Goal: Obtain resource: Download file/media

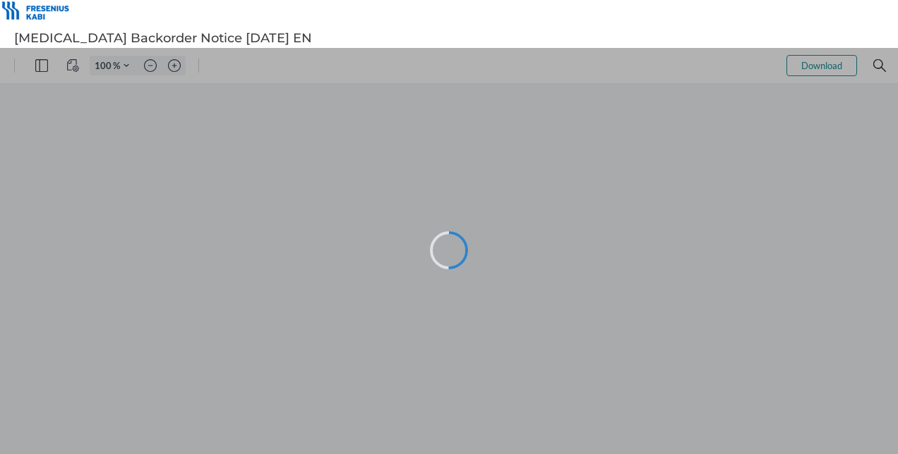
type input "66"
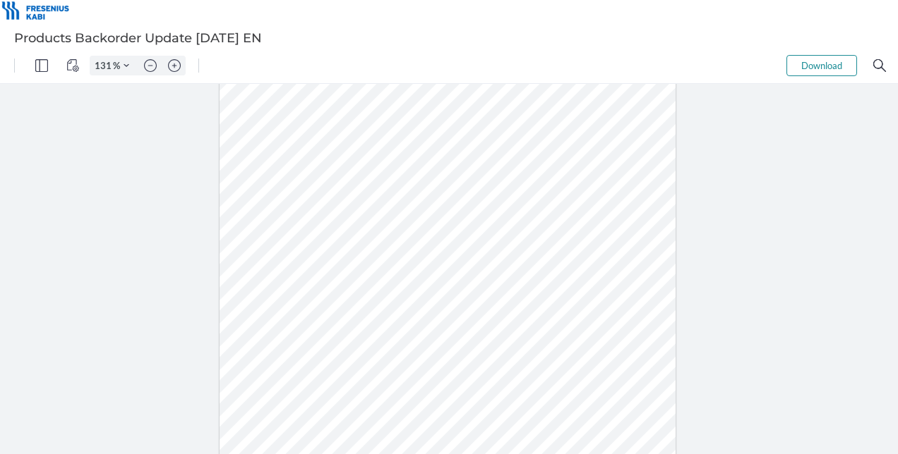
type input "156"
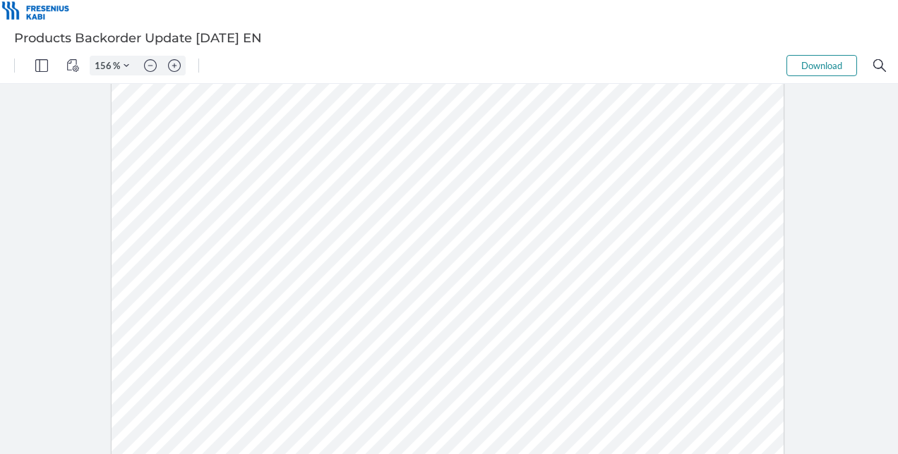
scroll to position [232, 0]
click at [189, 211] on div at bounding box center [447, 291] width 672 height 870
click at [209, 215] on div at bounding box center [447, 291] width 672 height 870
drag, startPoint x: 206, startPoint y: 212, endPoint x: 167, endPoint y: 225, distance: 41.1
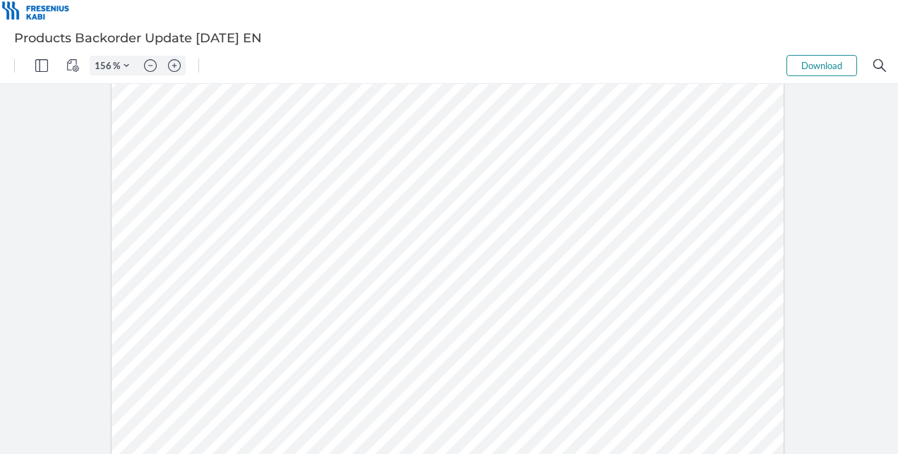
click at [167, 225] on div at bounding box center [447, 291] width 672 height 870
drag, startPoint x: 206, startPoint y: 240, endPoint x: 167, endPoint y: 239, distance: 39.5
click at [167, 239] on div at bounding box center [447, 291] width 672 height 870
drag, startPoint x: 241, startPoint y: 239, endPoint x: 234, endPoint y: 227, distance: 13.3
click at [241, 237] on div at bounding box center [447, 291] width 672 height 870
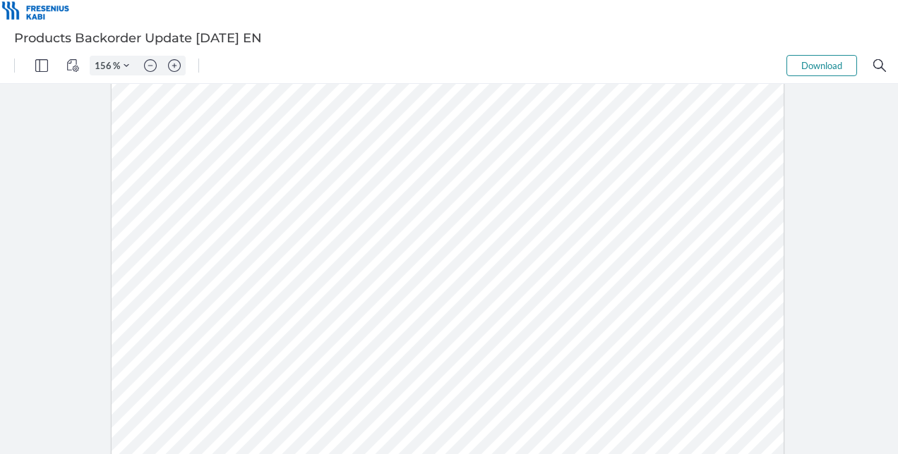
click at [192, 212] on div at bounding box center [447, 291] width 672 height 870
click at [212, 205] on div at bounding box center [447, 291] width 672 height 870
drag, startPoint x: 204, startPoint y: 211, endPoint x: 169, endPoint y: 219, distance: 36.1
click at [169, 219] on div at bounding box center [447, 291] width 672 height 870
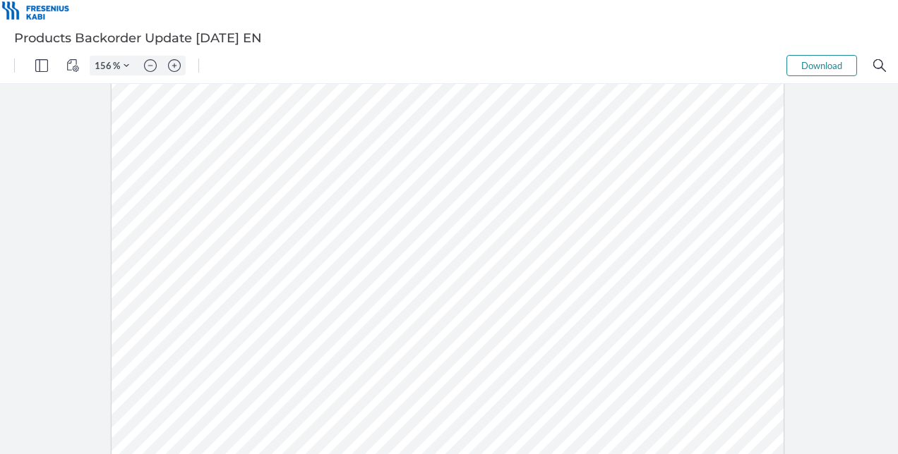
drag, startPoint x: 207, startPoint y: 240, endPoint x: 167, endPoint y: 246, distance: 40.0
click at [166, 247] on div at bounding box center [447, 291] width 672 height 870
click at [224, 188] on div at bounding box center [447, 291] width 672 height 870
click at [170, 148] on div at bounding box center [447, 291] width 672 height 870
drag, startPoint x: 183, startPoint y: 145, endPoint x: 516, endPoint y: 306, distance: 370.2
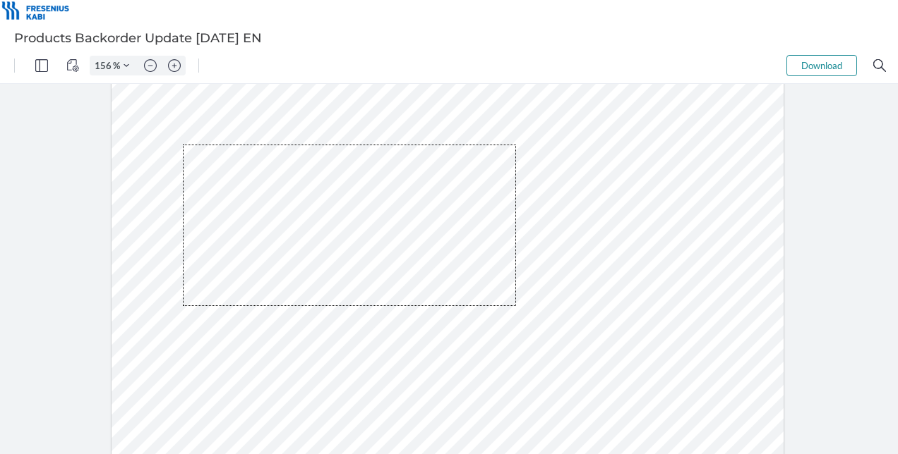
click at [516, 306] on div at bounding box center [447, 291] width 672 height 870
drag, startPoint x: 577, startPoint y: 358, endPoint x: 699, endPoint y: 296, distance: 137.9
click at [577, 357] on div at bounding box center [447, 291] width 672 height 870
drag, startPoint x: 717, startPoint y: 309, endPoint x: 123, endPoint y: 158, distance: 613.1
click at [123, 158] on div at bounding box center [447, 291] width 672 height 870
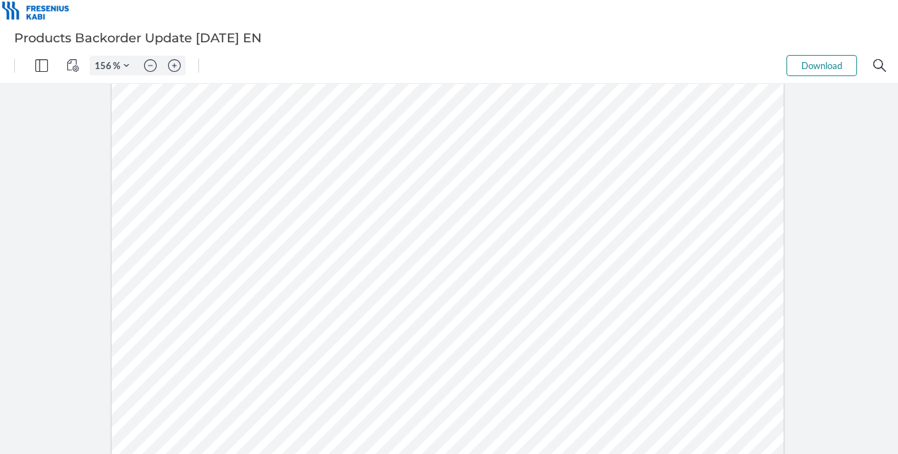
click at [745, 370] on div at bounding box center [447, 291] width 672 height 870
click at [809, 59] on button "Download" at bounding box center [821, 65] width 71 height 21
click at [815, 63] on button "Download" at bounding box center [821, 65] width 71 height 21
type input "156"
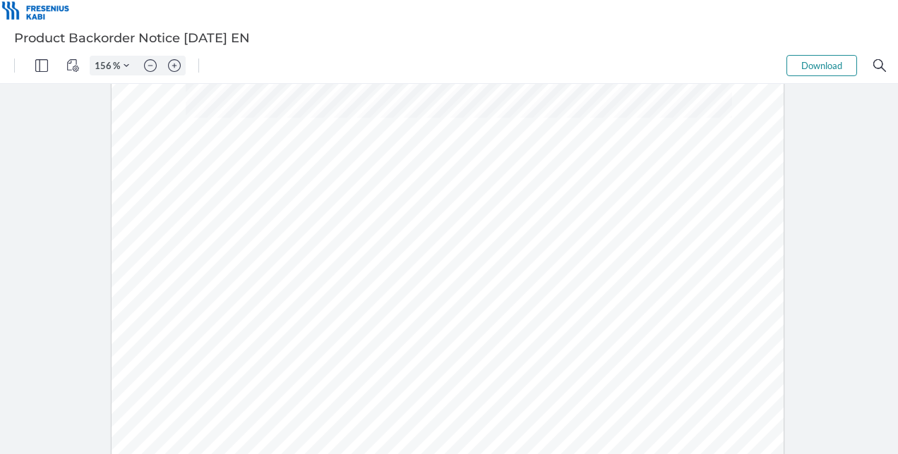
scroll to position [203, 0]
click at [209, 312] on div at bounding box center [447, 320] width 672 height 870
click at [199, 316] on div at bounding box center [447, 320] width 672 height 870
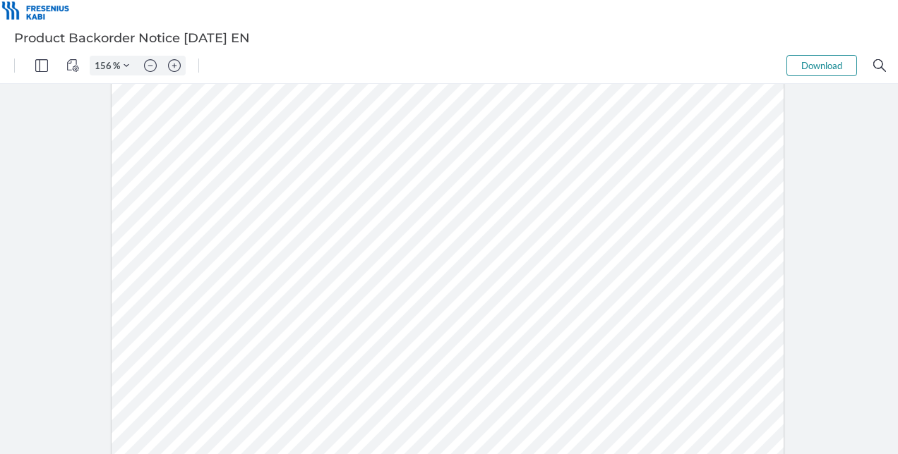
click at [206, 310] on div at bounding box center [447, 320] width 672 height 870
drag, startPoint x: 212, startPoint y: 310, endPoint x: 163, endPoint y: 310, distance: 48.7
click at [163, 310] on div at bounding box center [447, 320] width 672 height 870
drag, startPoint x: 200, startPoint y: 342, endPoint x: 210, endPoint y: 337, distance: 11.0
click at [202, 341] on div at bounding box center [447, 320] width 672 height 870
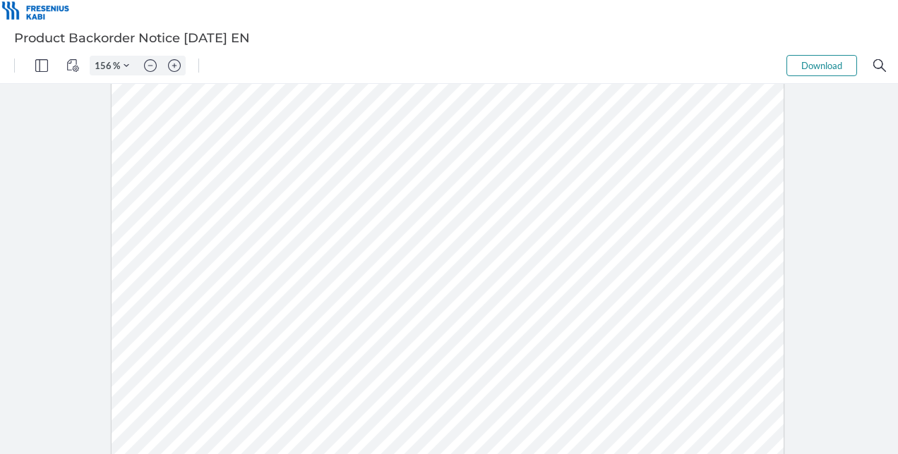
drag, startPoint x: 213, startPoint y: 336, endPoint x: 171, endPoint y: 336, distance: 41.6
click at [171, 336] on div at bounding box center [447, 320] width 672 height 870
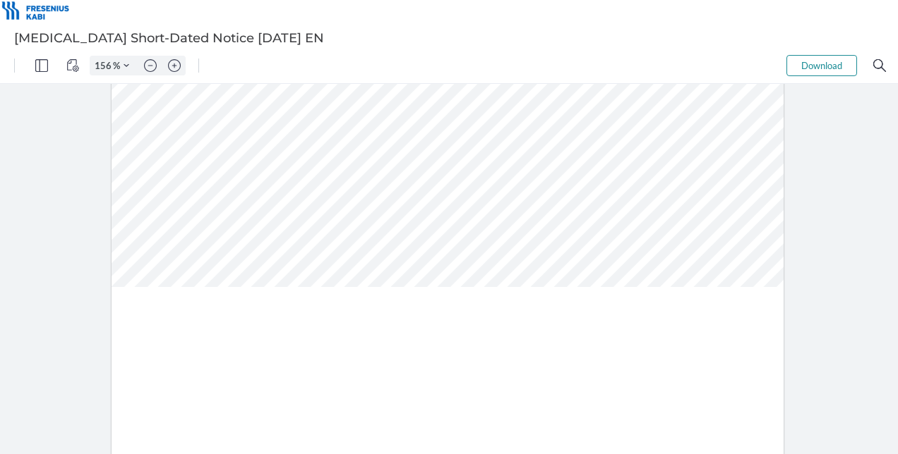
scroll to position [169, 0]
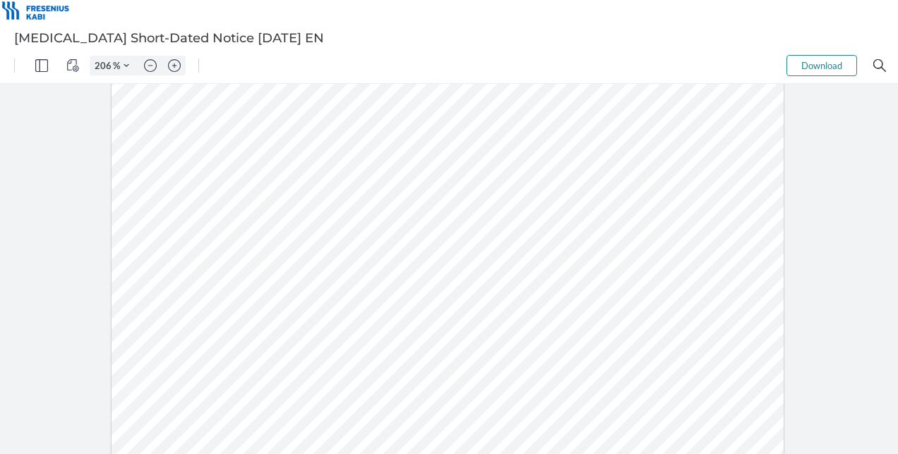
type input "256"
drag, startPoint x: 178, startPoint y: 357, endPoint x: 111, endPoint y: 361, distance: 67.2
click at [111, 361] on div at bounding box center [479, 269] width 1104 height 1429
drag, startPoint x: 220, startPoint y: 291, endPoint x: 125, endPoint y: 282, distance: 95.8
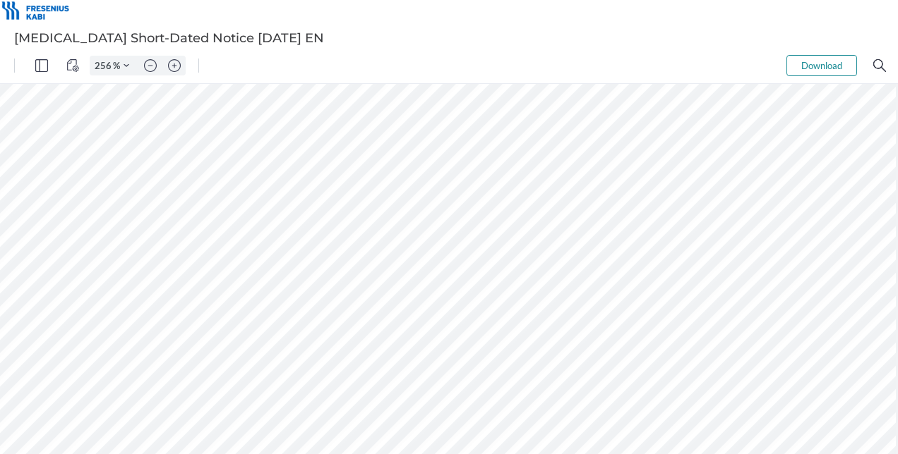
click at [219, 291] on div at bounding box center [479, 269] width 1104 height 1429
click at [813, 58] on button "Download" at bounding box center [821, 65] width 71 height 21
type input "131"
drag, startPoint x: 247, startPoint y: 253, endPoint x: 210, endPoint y: 258, distance: 37.8
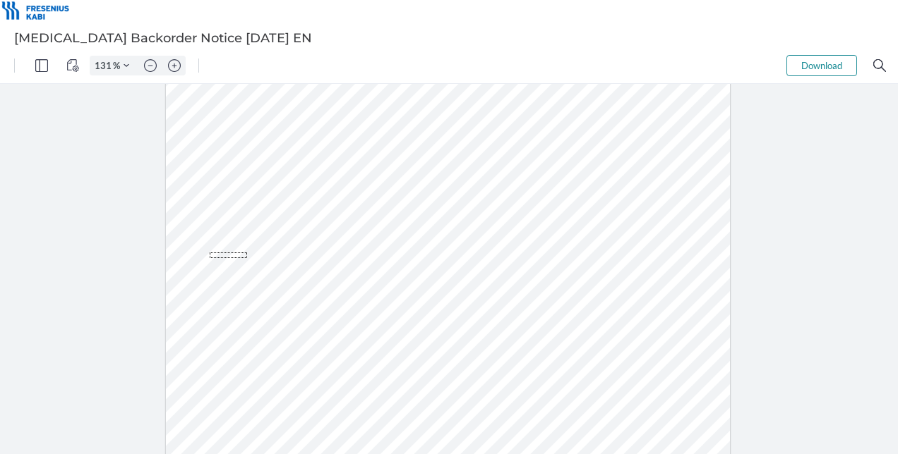
click at [210, 258] on div at bounding box center [448, 299] width 564 height 730
drag, startPoint x: 210, startPoint y: 256, endPoint x: 249, endPoint y: 248, distance: 39.7
click at [249, 248] on div at bounding box center [448, 299] width 564 height 730
